Goal: Information Seeking & Learning: Learn about a topic

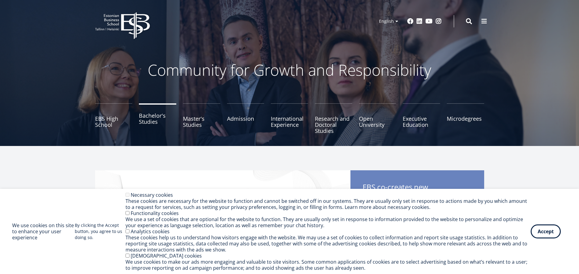
click at [154, 124] on link "Bachelor's Studies" at bounding box center [157, 118] width 37 height 30
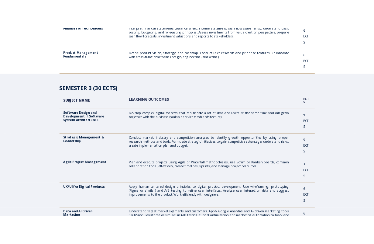
scroll to position [517, 0]
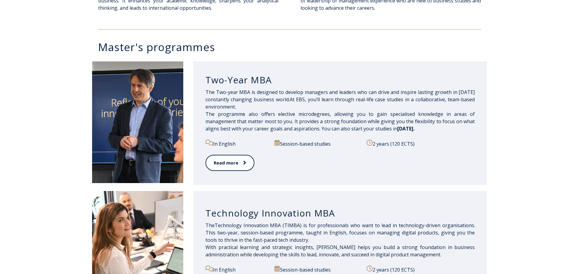
scroll to position [274, 0]
